Goal: Navigation & Orientation: Understand site structure

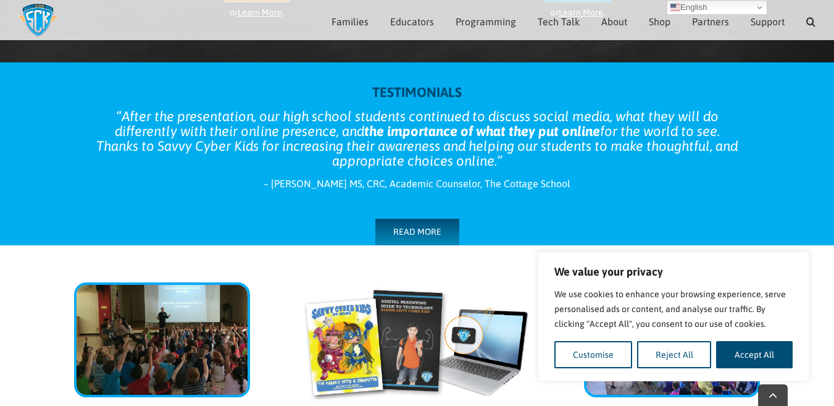
scroll to position [424, 0]
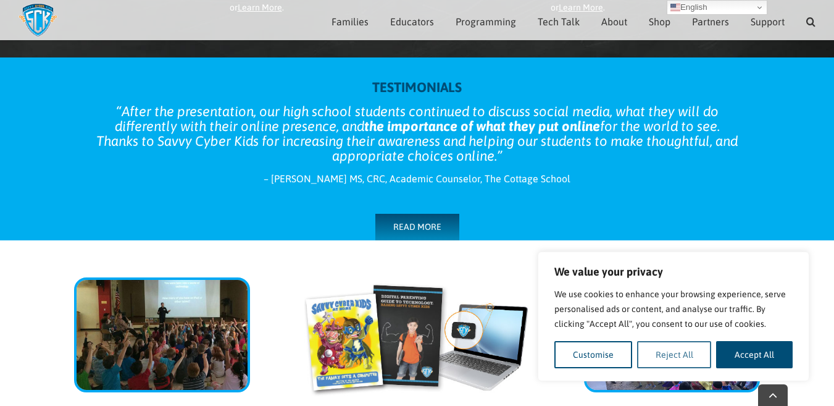
click at [677, 353] on button "Reject All" at bounding box center [674, 354] width 75 height 27
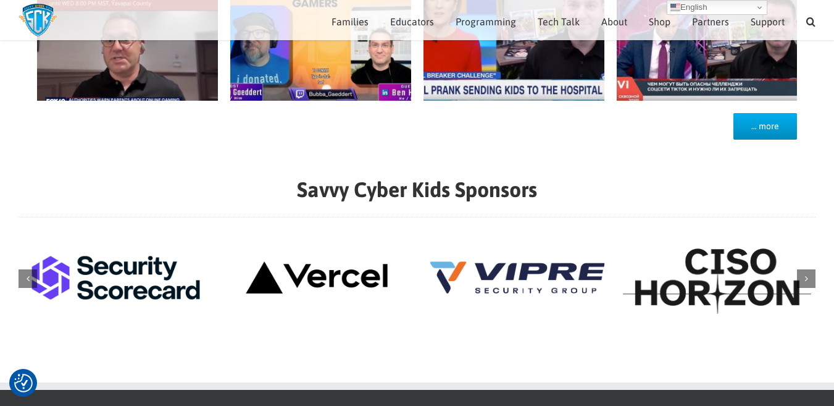
scroll to position [1220, 0]
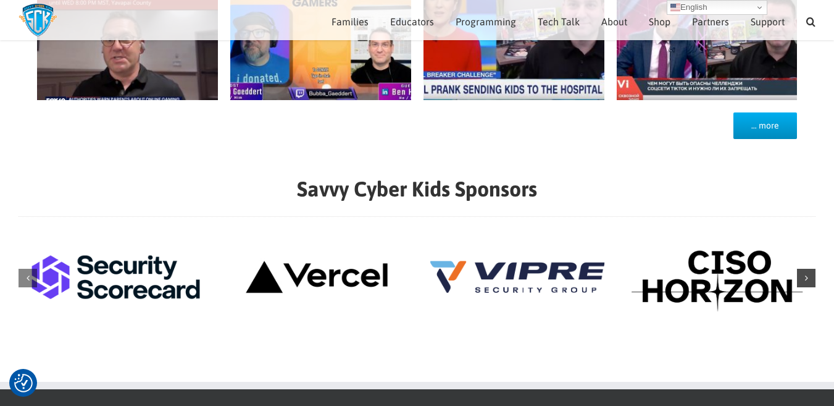
click at [811, 281] on div "Next slide" at bounding box center [806, 278] width 19 height 19
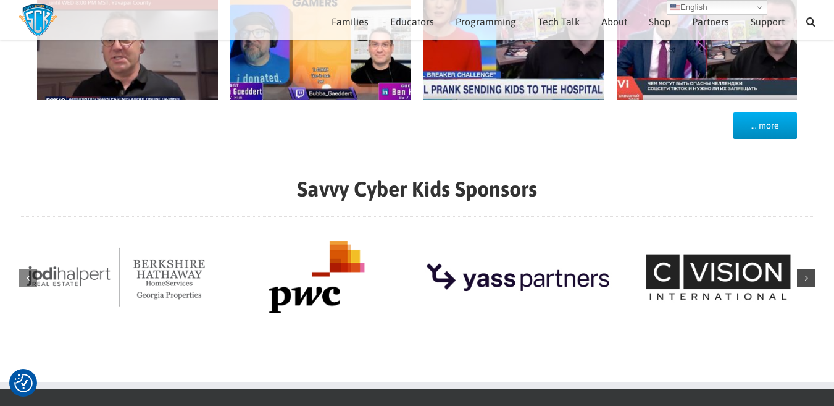
click at [811, 281] on div "Next slide" at bounding box center [806, 278] width 19 height 19
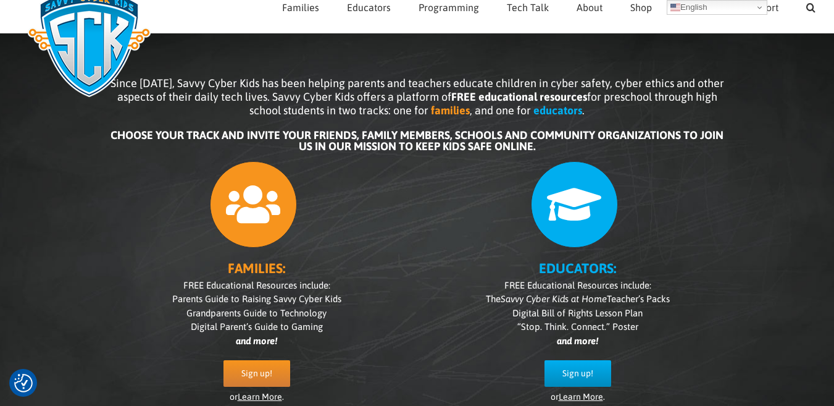
scroll to position [0, 0]
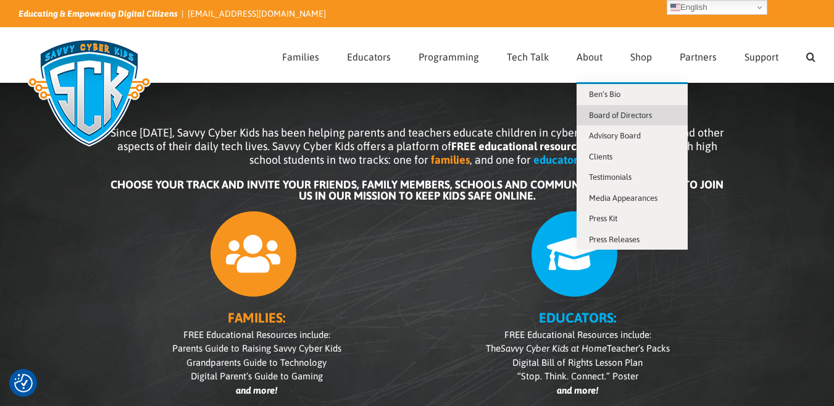
click at [630, 114] on span "Board of Directors" at bounding box center [620, 115] width 63 height 9
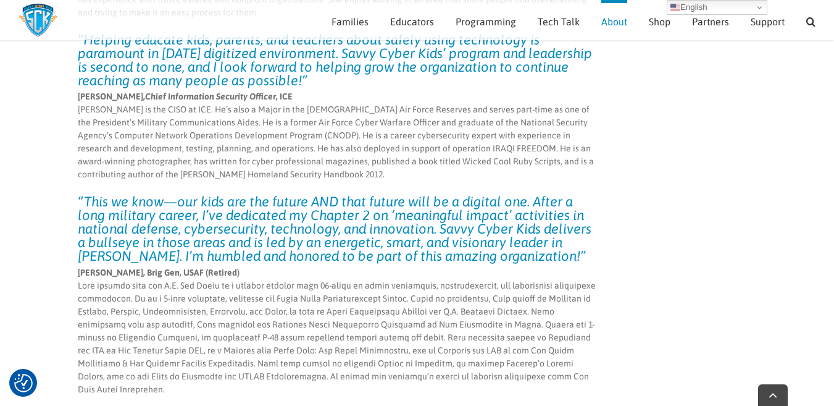
scroll to position [3014, 0]
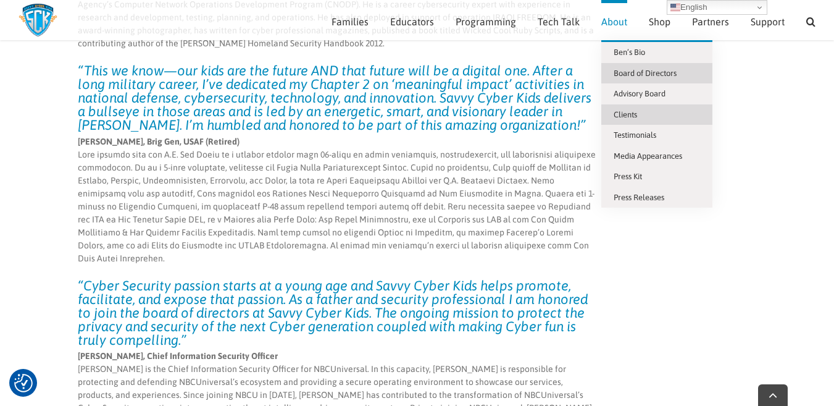
click at [631, 110] on span "Clients" at bounding box center [625, 114] width 23 height 9
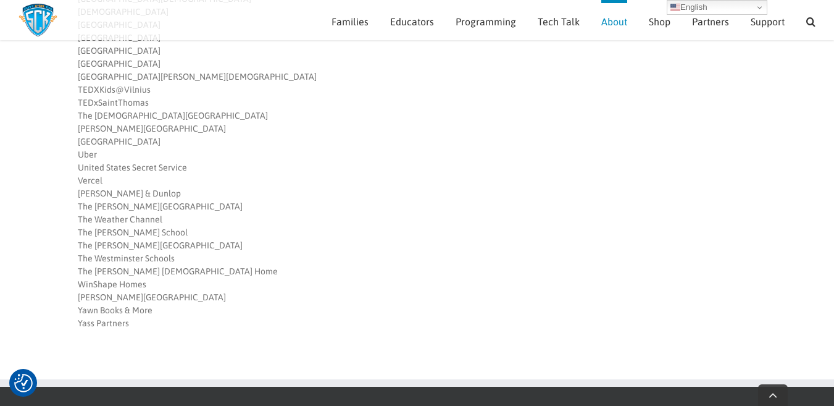
scroll to position [1161, 0]
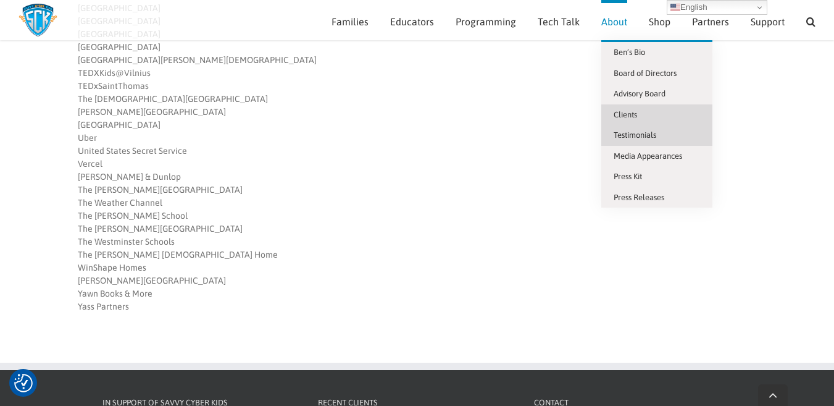
click at [662, 139] on link "Testimonials" at bounding box center [656, 135] width 111 height 21
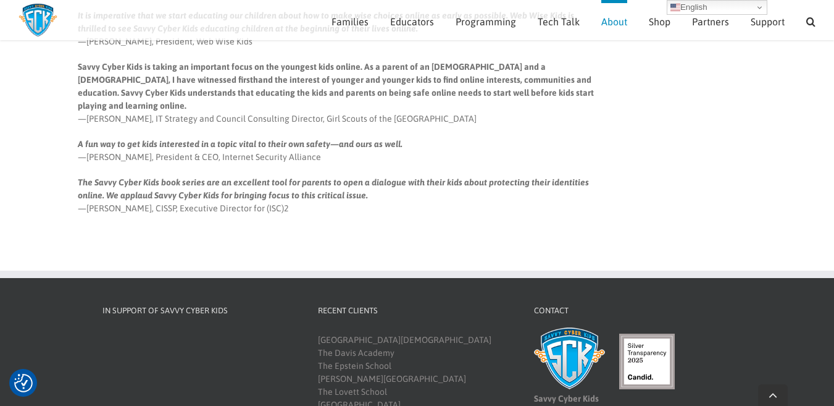
scroll to position [1285, 0]
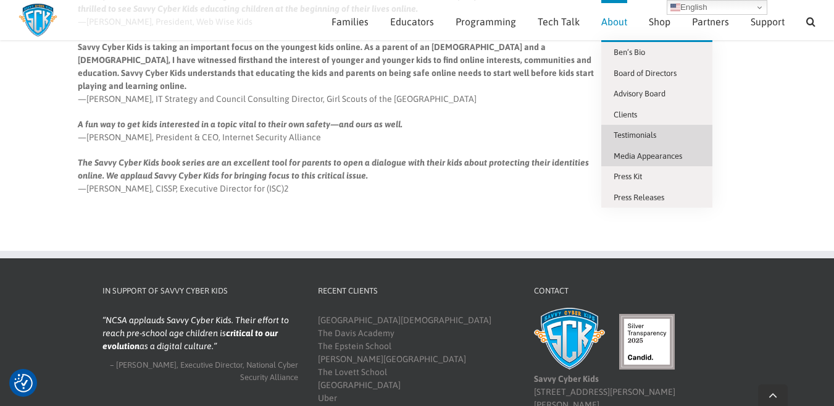
click at [653, 150] on link "Media Appearances" at bounding box center [656, 156] width 111 height 21
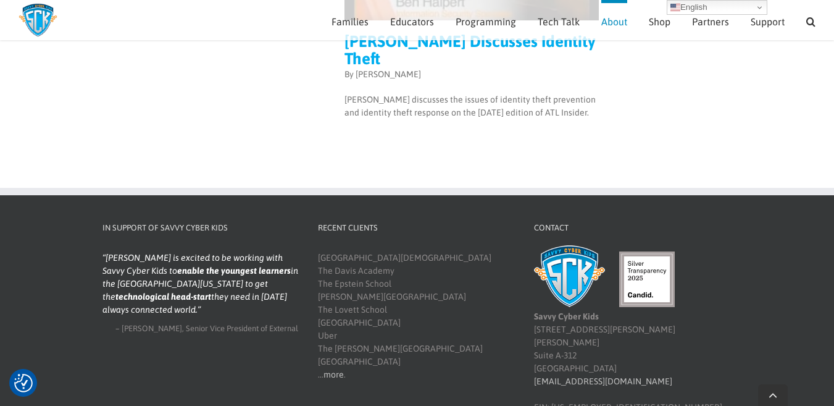
scroll to position [5521, 0]
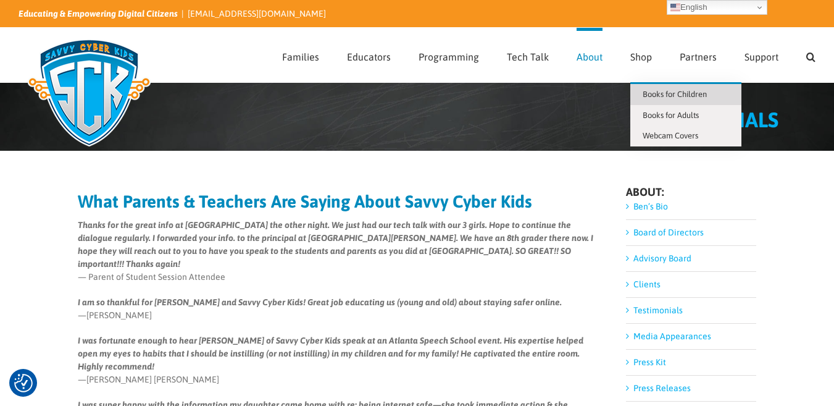
click at [690, 93] on span "Books for Children" at bounding box center [675, 94] width 64 height 9
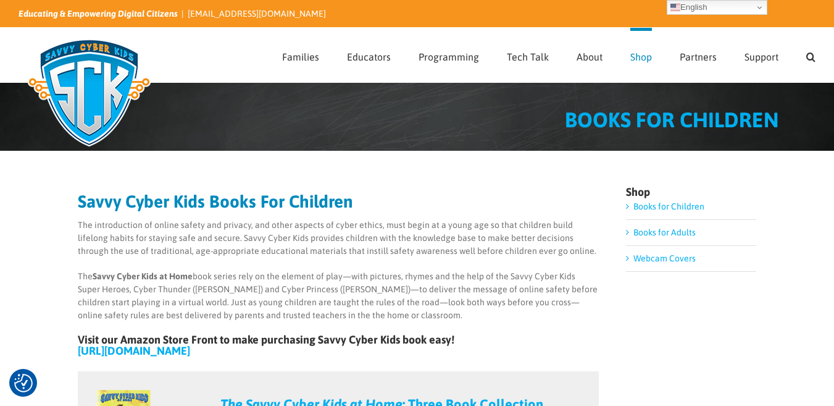
click at [634, 203] on link "Books for Children" at bounding box center [669, 206] width 71 height 10
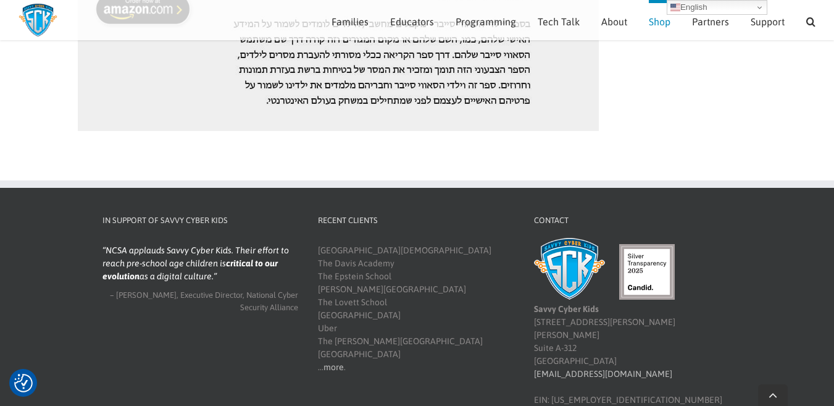
scroll to position [2109, 0]
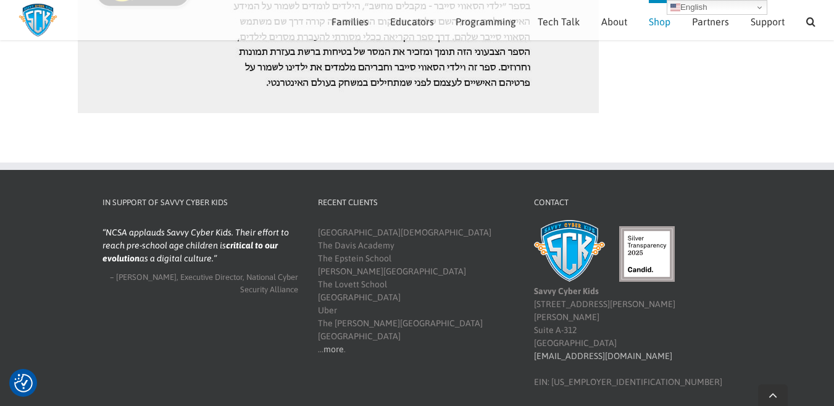
drag, startPoint x: 223, startPoint y: 219, endPoint x: 96, endPoint y: 183, distance: 131.4
click at [96, 196] on div "In Support of Savvy Cyber Kids McAfee is excited to be working with Savvy Cyber…" at bounding box center [201, 249] width 216 height 107
click at [66, 185] on footer "In Support of Savvy Cyber Kids McAfee is excited to be working with Savvy Cyber…" at bounding box center [417, 287] width 834 height 251
drag, startPoint x: 163, startPoint y: 200, endPoint x: 243, endPoint y: 204, distance: 80.4
click at [243, 226] on blockquote "NCSA applauds Savvy Cyber Kids. Their effort to reach pre-school age children i…" at bounding box center [200, 245] width 196 height 39
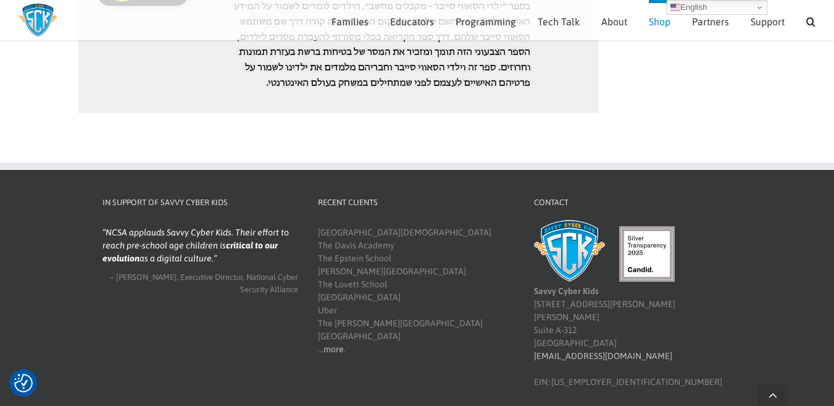
click at [48, 195] on footer "In Support of Savvy Cyber Kids McAfee is excited to be working with Savvy Cyber…" at bounding box center [417, 287] width 834 height 251
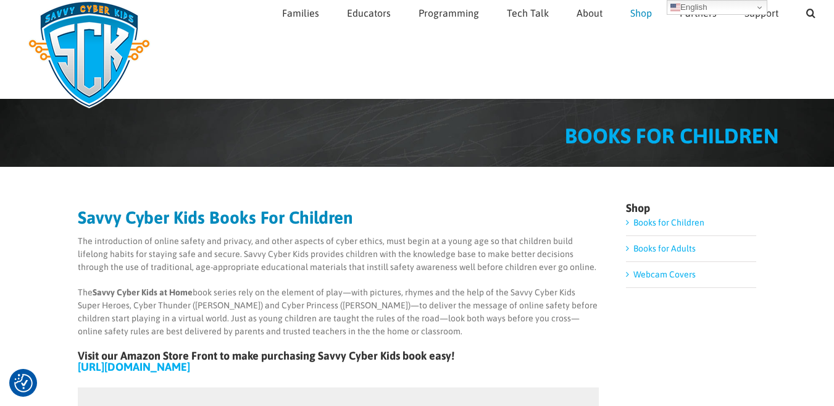
scroll to position [0, 0]
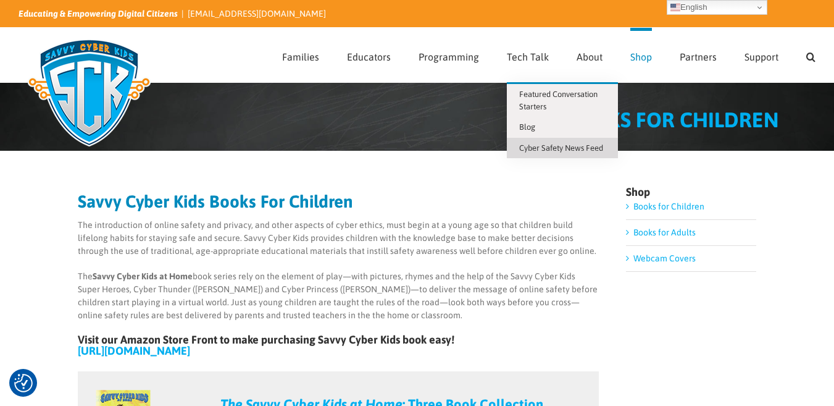
click at [545, 144] on span "Cyber Safety News Feed" at bounding box center [561, 147] width 84 height 9
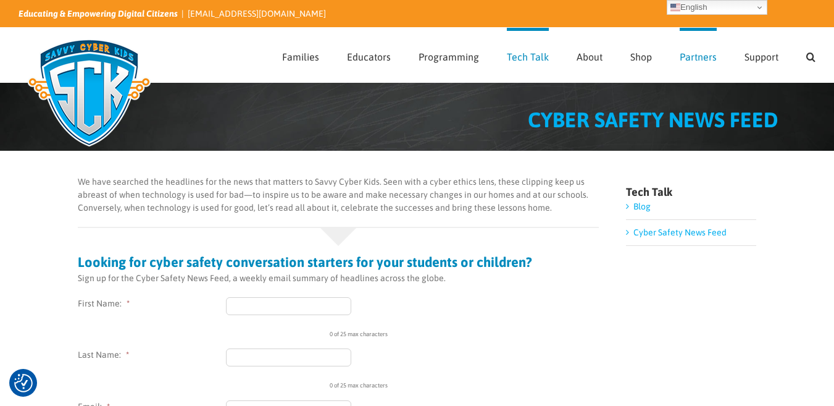
click at [702, 59] on span "Partners" at bounding box center [698, 57] width 37 height 10
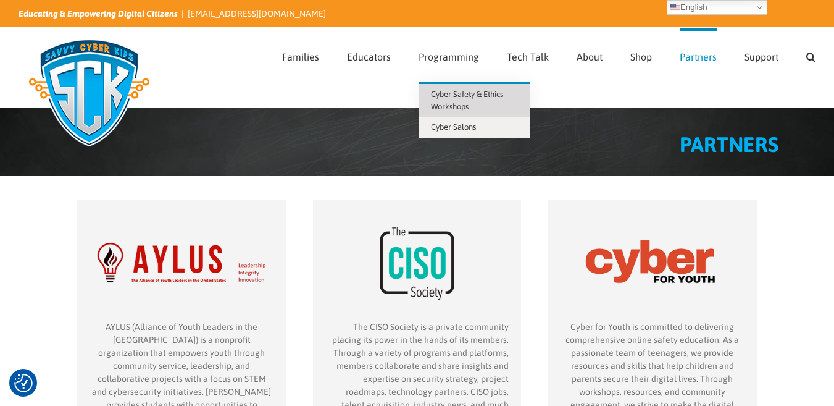
click at [482, 93] on span "Cyber Safety & Ethics Workshops" at bounding box center [467, 101] width 72 height 22
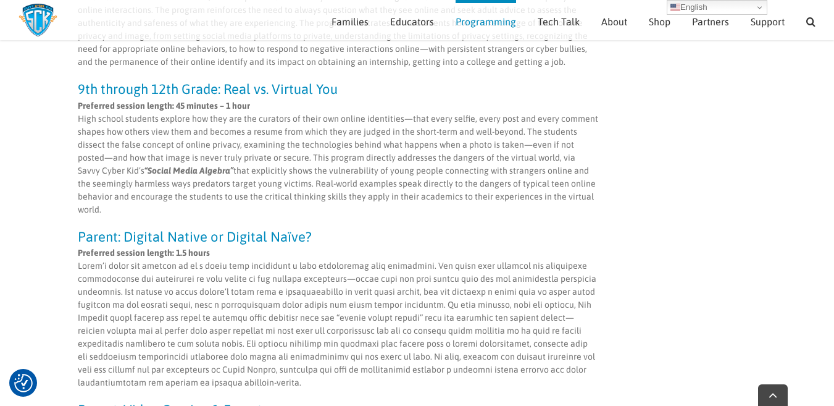
scroll to position [673, 0]
